Goal: Navigation & Orientation: Find specific page/section

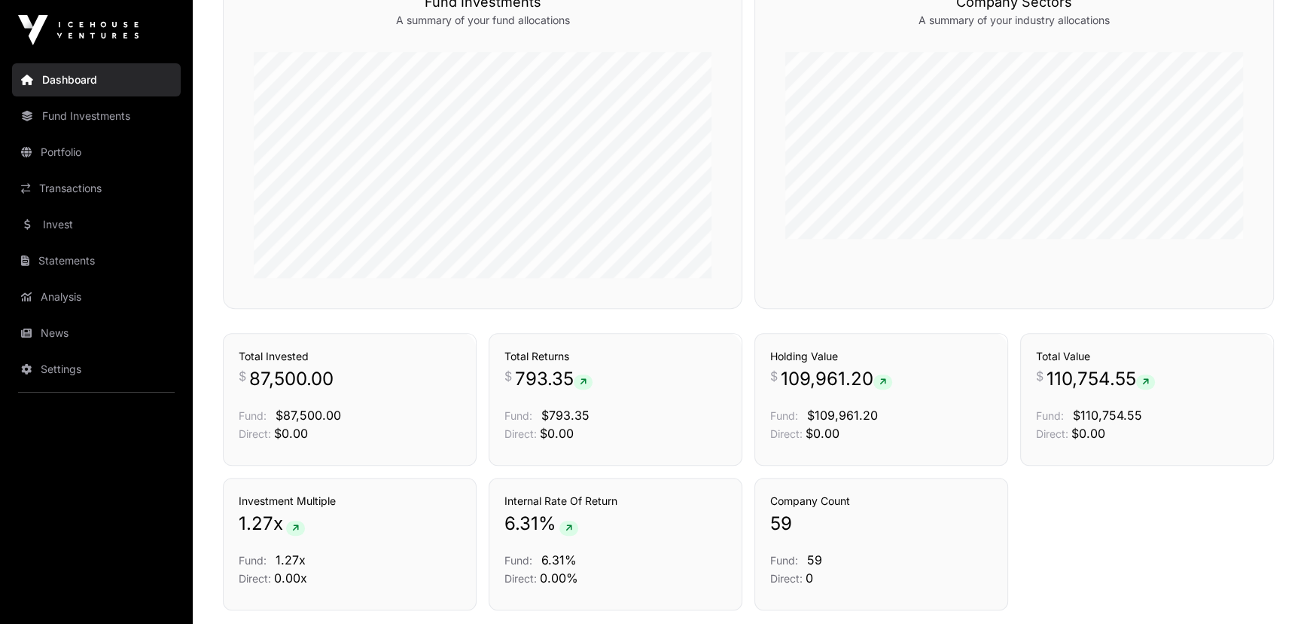
scroll to position [980, 0]
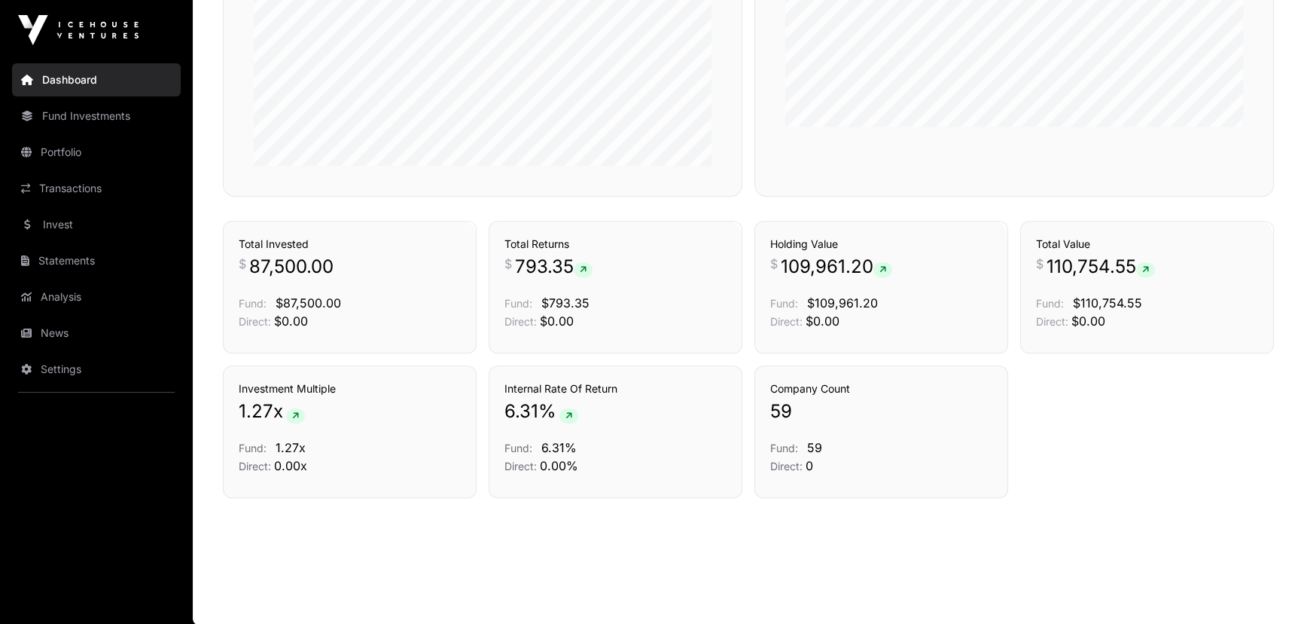
click at [106, 234] on link "Invest" at bounding box center [96, 224] width 169 height 33
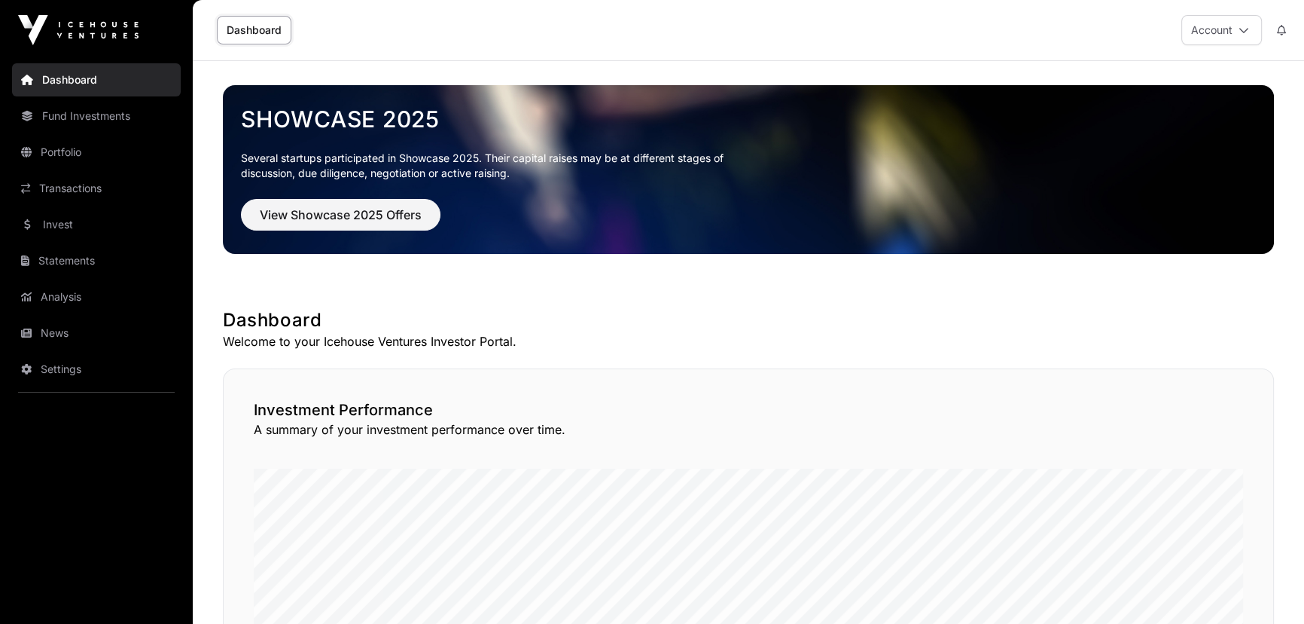
click at [105, 162] on link "Portfolio" at bounding box center [96, 152] width 169 height 33
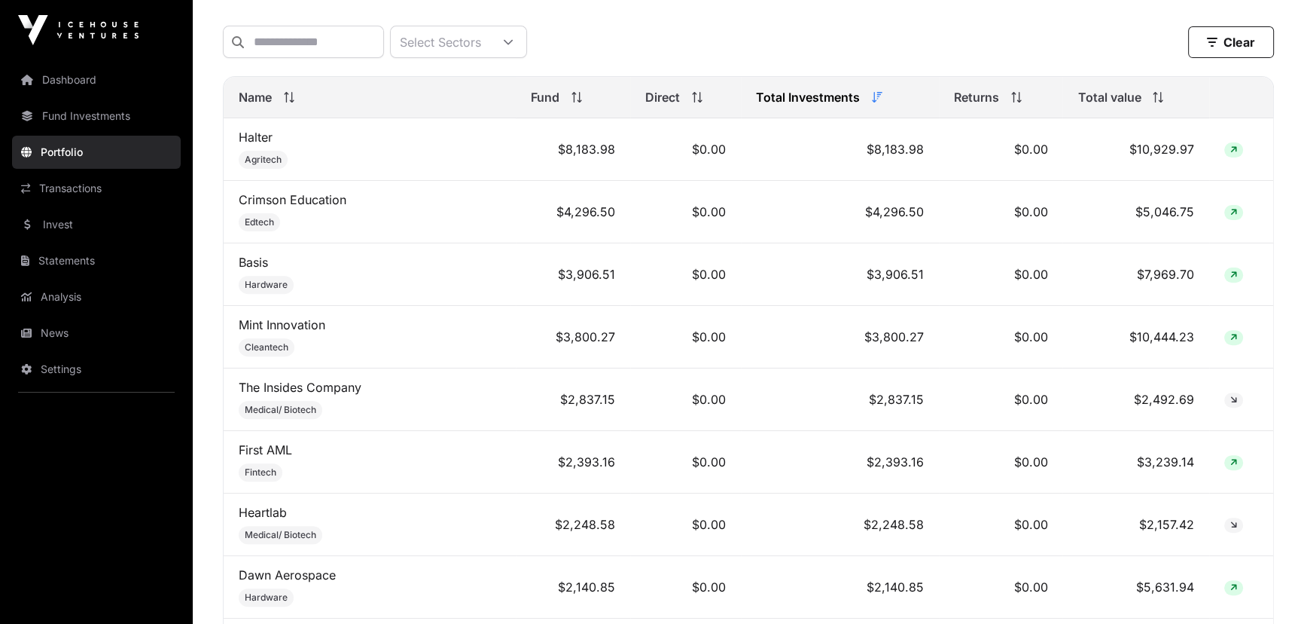
scroll to position [616, 0]
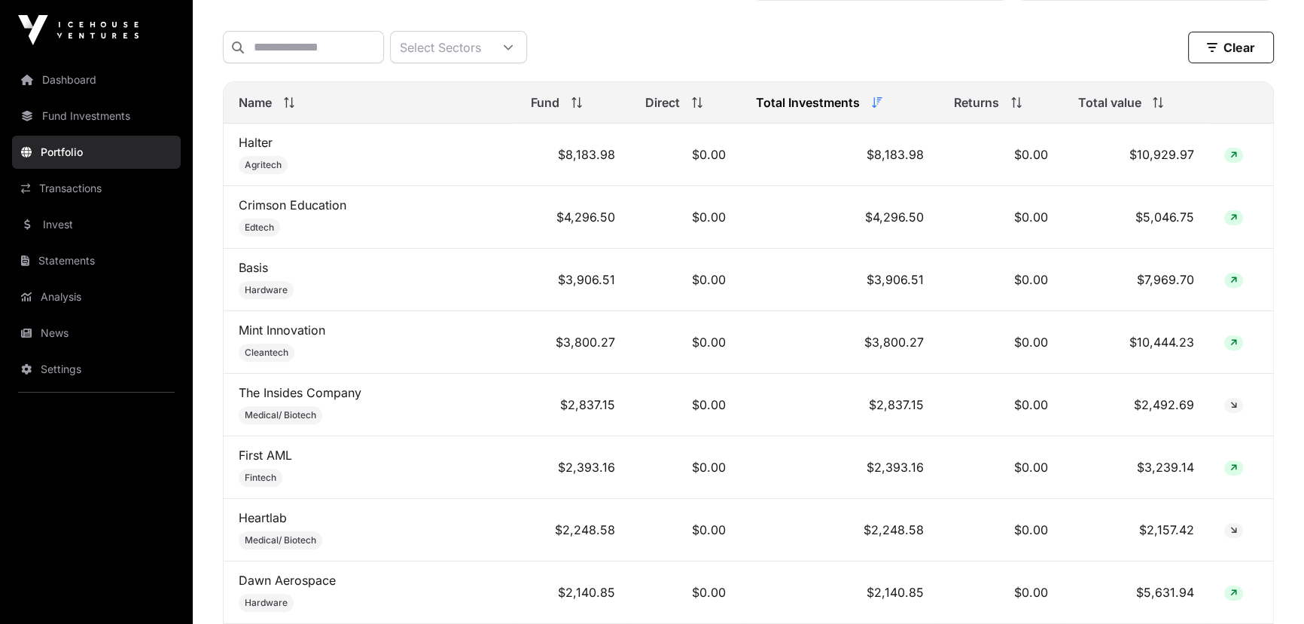
click at [266, 105] on span "Name" at bounding box center [255, 102] width 33 height 18
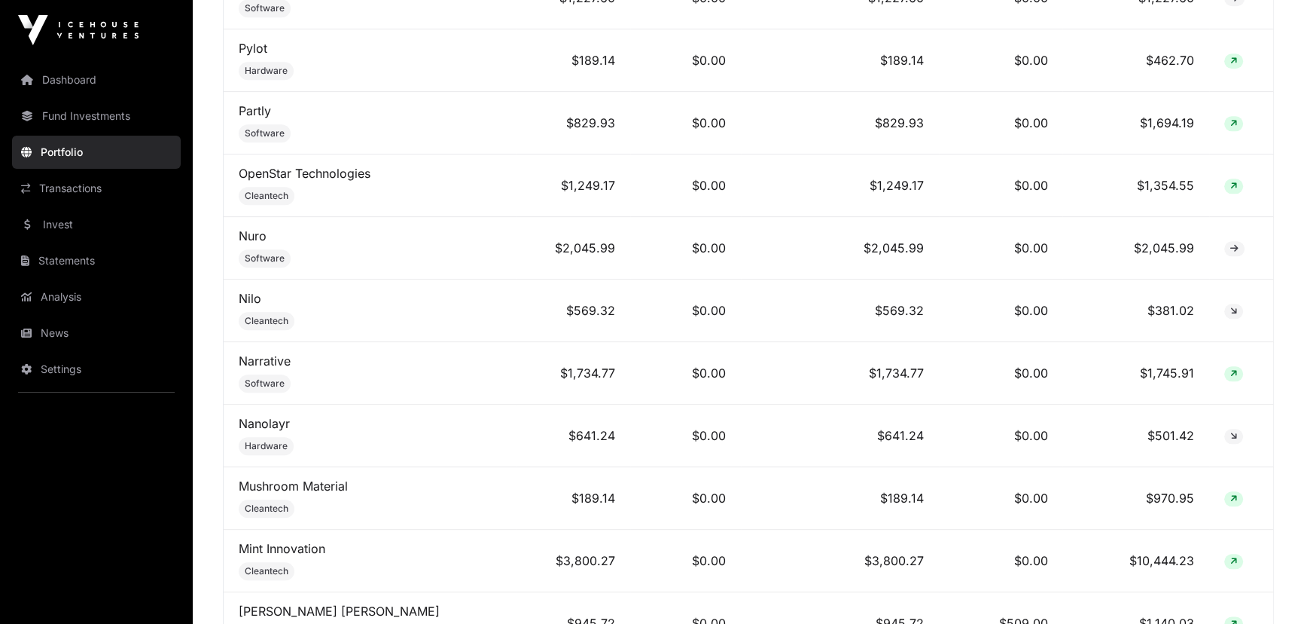
scroll to position [2054, 0]
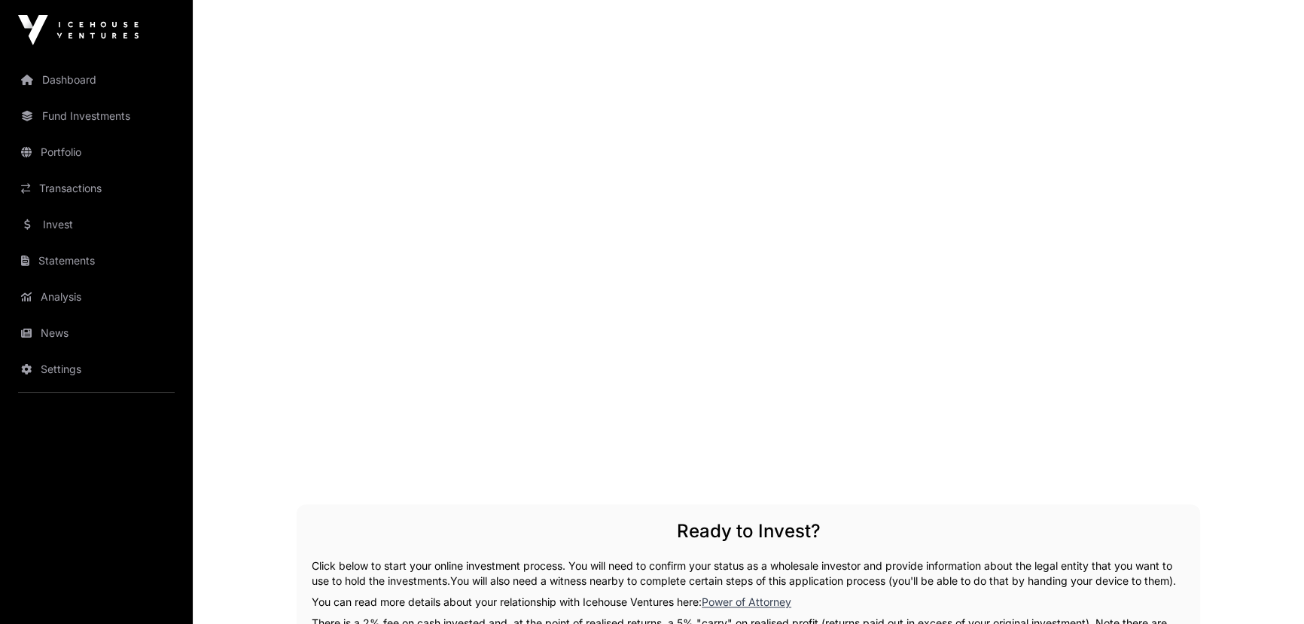
scroll to position [2601, 0]
